Goal: Task Accomplishment & Management: Manage account settings

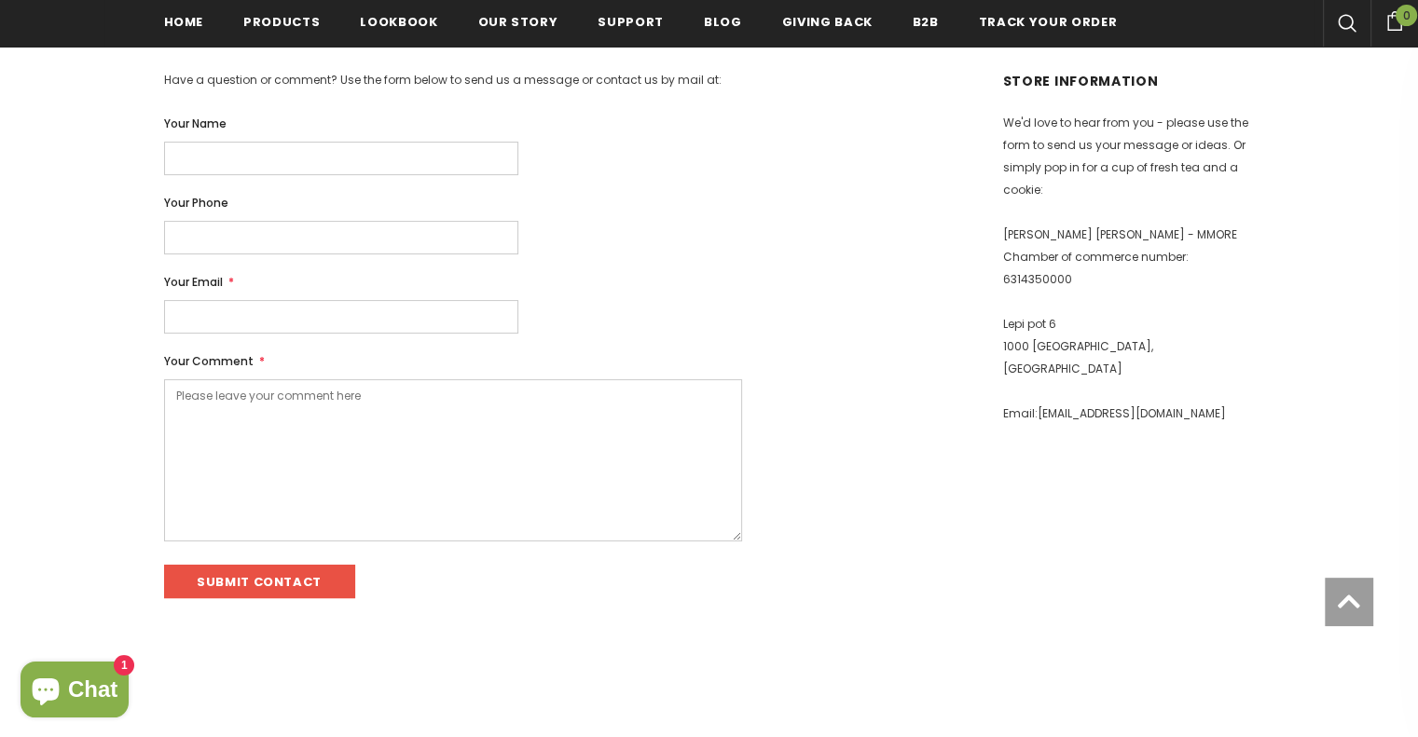
scroll to position [373, 0]
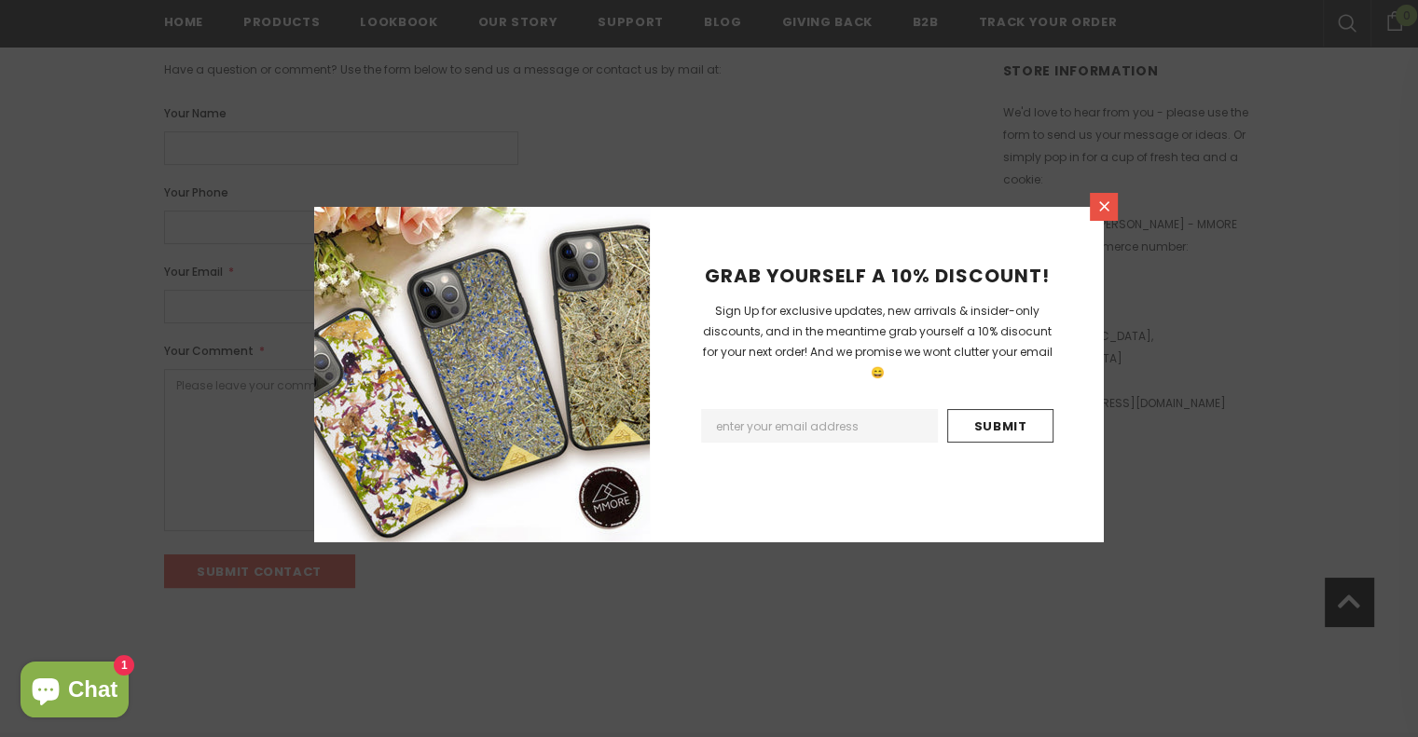
click at [1099, 201] on icon at bounding box center [1104, 206] width 10 height 10
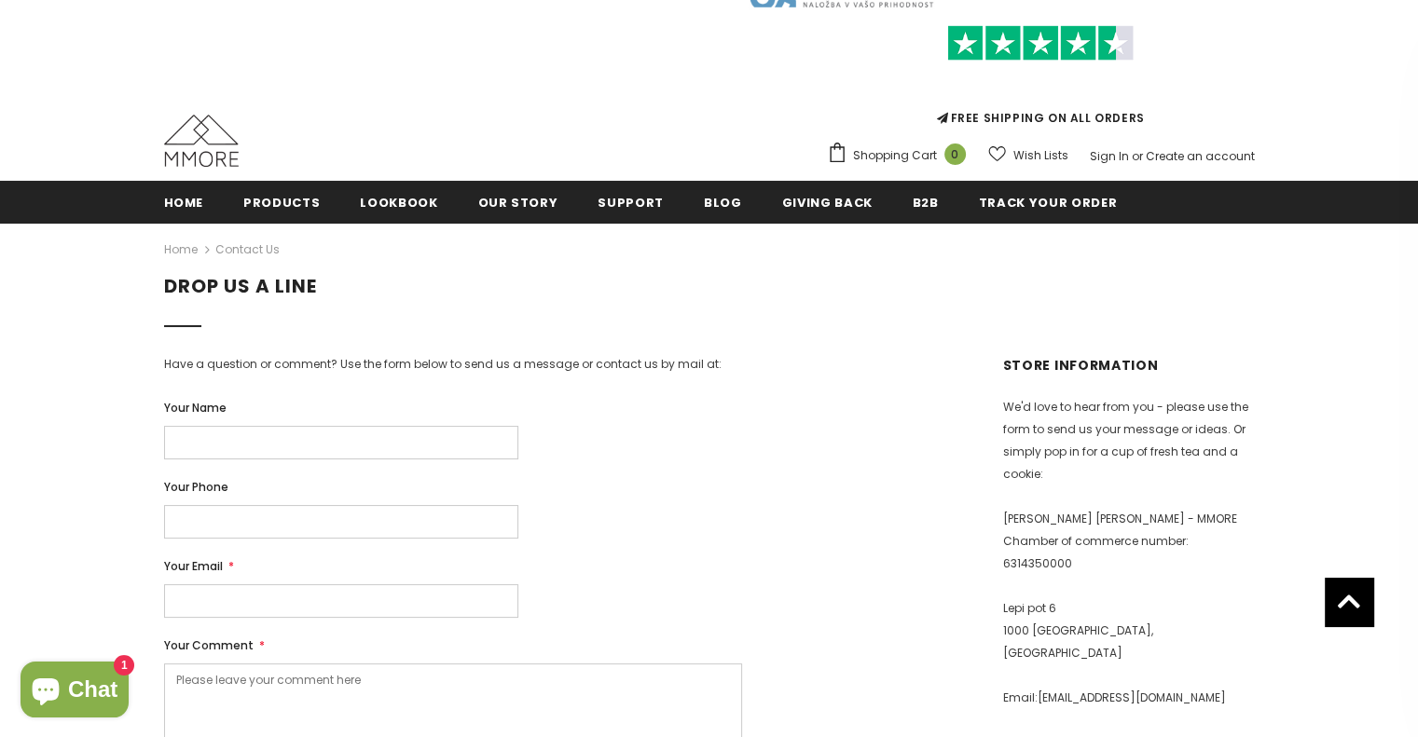
scroll to position [0, 0]
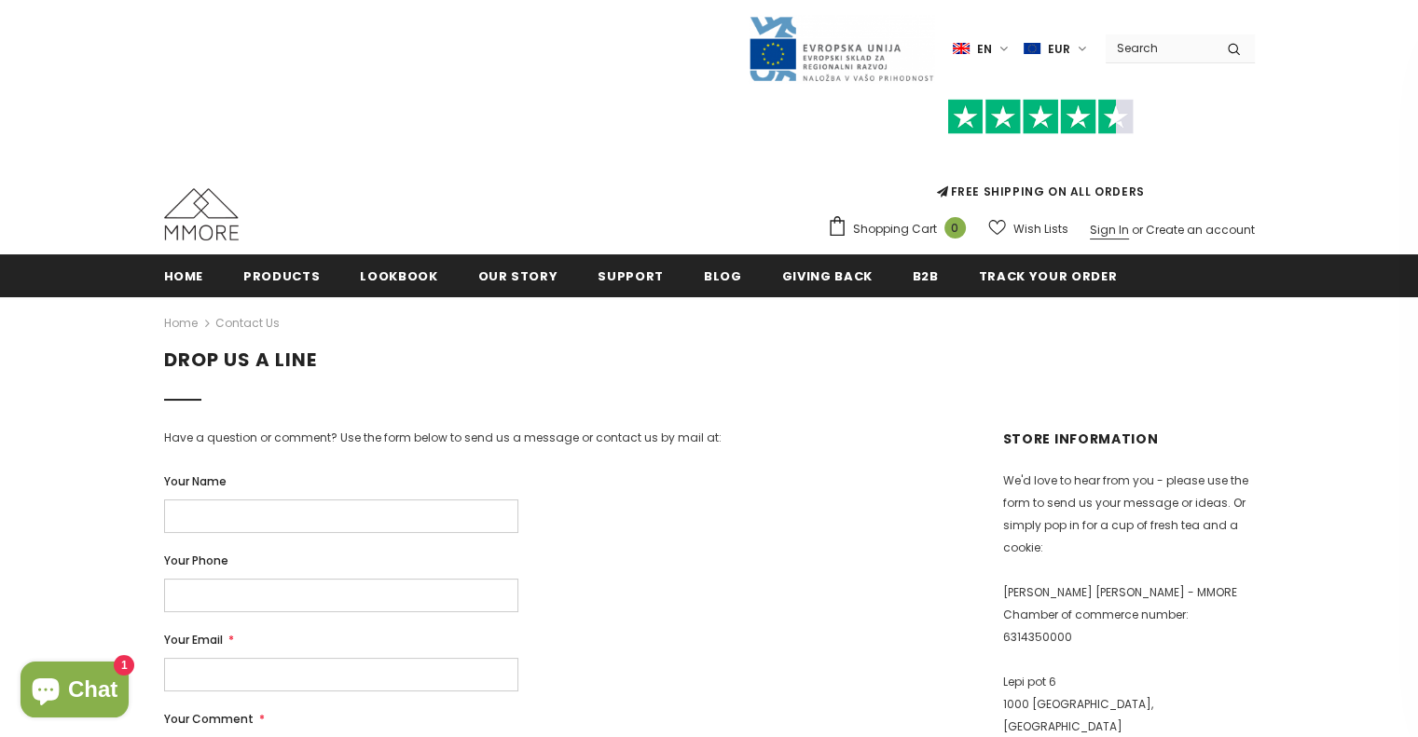
click at [1117, 227] on link "Sign In" at bounding box center [1109, 230] width 39 height 16
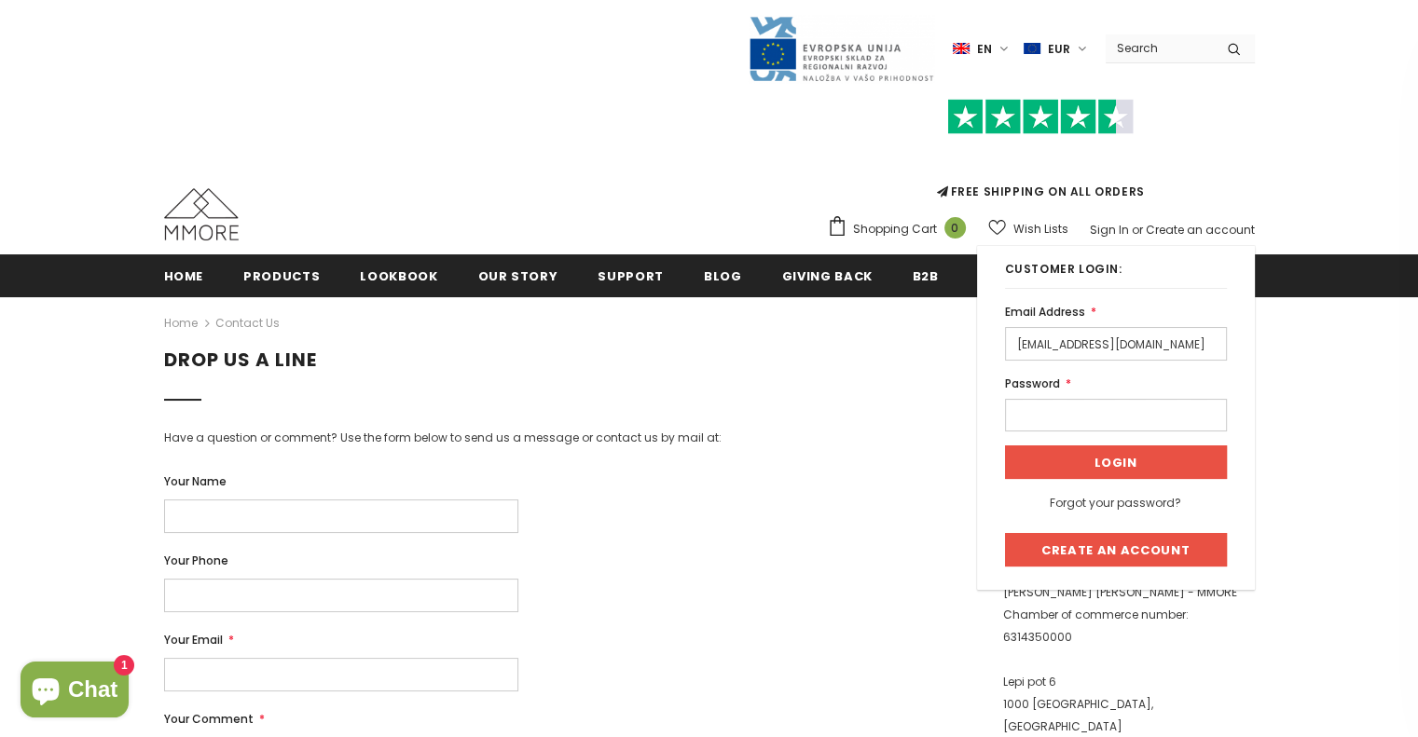
click at [1085, 465] on input "Login" at bounding box center [1116, 463] width 222 height 34
